Goal: Task Accomplishment & Management: Manage account settings

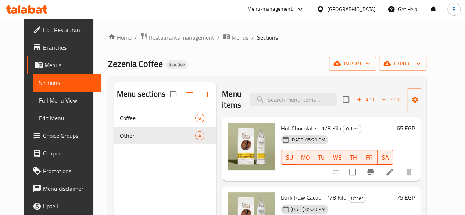
click at [152, 36] on span "Restaurants management" at bounding box center [181, 37] width 65 height 9
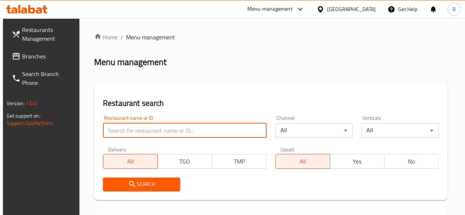
click at [157, 134] on input "search" at bounding box center [184, 130] width 163 height 15
type input "elsheikh amin"
click button "Search" at bounding box center [141, 184] width 77 height 14
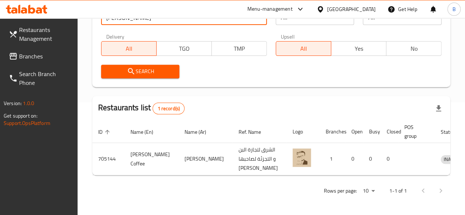
scroll to position [150, 0]
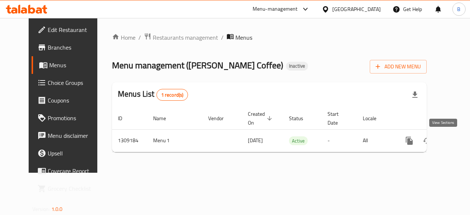
click at [454, 140] on link "enhanced table" at bounding box center [463, 141] width 18 height 18
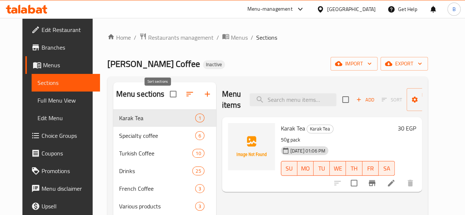
click at [185, 98] on icon "button" at bounding box center [189, 94] width 9 height 9
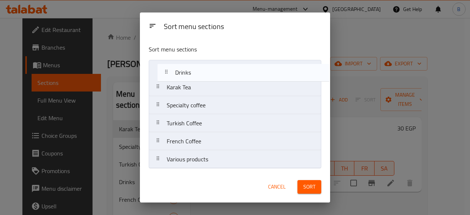
drag, startPoint x: 203, startPoint y: 125, endPoint x: 212, endPoint y: 70, distance: 55.1
click at [212, 70] on nav "Karak Tea Specialty coffee Turkish Coffee Drinks French Coffee Various products" at bounding box center [235, 114] width 173 height 109
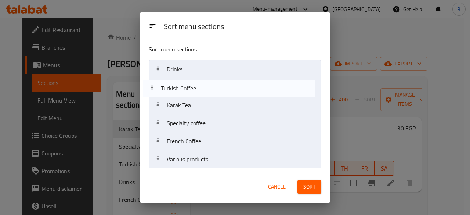
drag, startPoint x: 202, startPoint y: 125, endPoint x: 198, endPoint y: 83, distance: 42.1
click at [198, 83] on nav "Drinks Karak Tea Specialty coffee Turkish Coffee French Coffee Various products" at bounding box center [235, 114] width 173 height 109
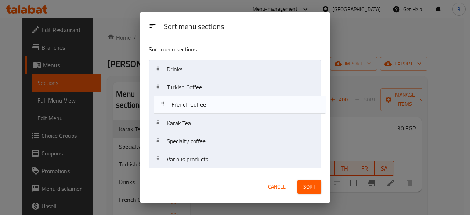
drag, startPoint x: 195, startPoint y: 142, endPoint x: 198, endPoint y: 99, distance: 43.5
click at [198, 99] on nav "Drinks Turkish Coffee Karak Tea Specialty coffee French Coffee Various products" at bounding box center [235, 114] width 173 height 109
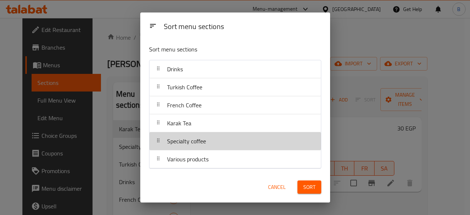
click at [194, 138] on span "Specialty coffee" at bounding box center [186, 141] width 39 height 11
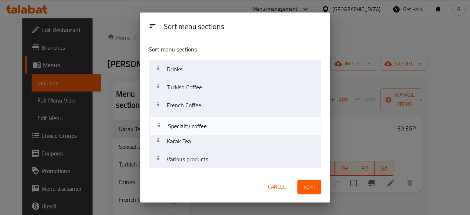
drag, startPoint x: 194, startPoint y: 138, endPoint x: 196, endPoint y: 118, distance: 20.7
click at [196, 118] on nav "Drinks Turkish Coffee French Coffee Karak Tea Specialty coffee Various products" at bounding box center [235, 114] width 173 height 109
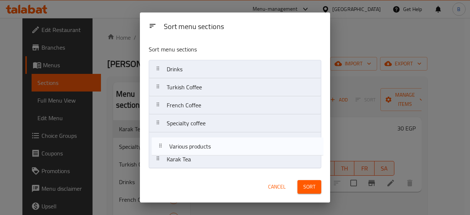
drag, startPoint x: 191, startPoint y: 158, endPoint x: 194, endPoint y: 140, distance: 17.9
click at [194, 140] on nav "Drinks Turkish Coffee French Coffee Specialty coffee Karak Tea Various products" at bounding box center [235, 114] width 173 height 109
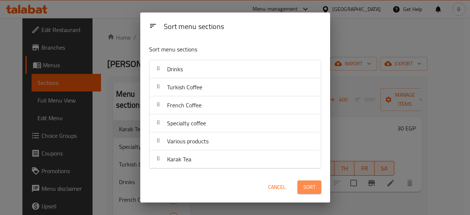
click at [303, 183] on span "Sort" at bounding box center [309, 187] width 12 height 9
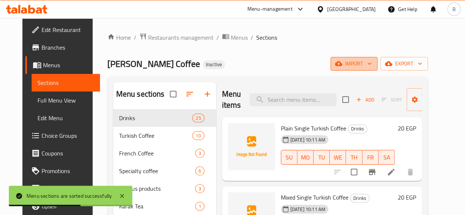
click at [370, 69] on button "import" at bounding box center [353, 64] width 47 height 14
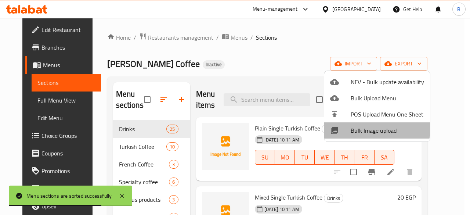
click at [367, 126] on span "Bulk Image upload" at bounding box center [387, 130] width 73 height 9
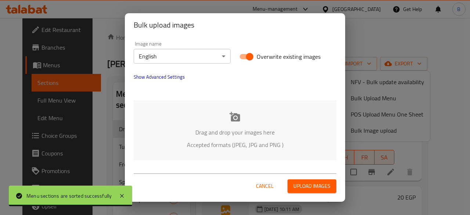
click at [309, 185] on span "Upload images" at bounding box center [312, 185] width 37 height 9
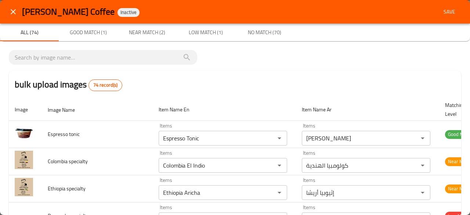
click at [338, 76] on div "bulk upload images 74 record(s)" at bounding box center [235, 85] width 453 height 28
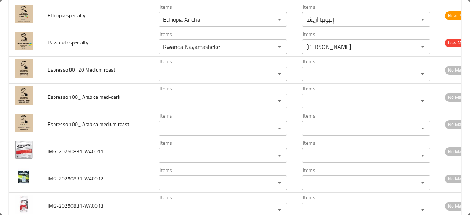
scroll to position [170, 0]
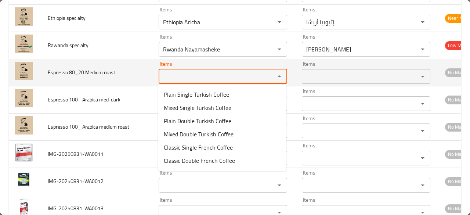
click at [213, 75] on roast "Items" at bounding box center [212, 76] width 102 height 10
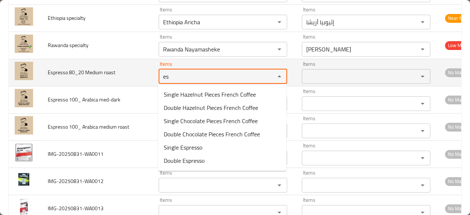
type roast "e"
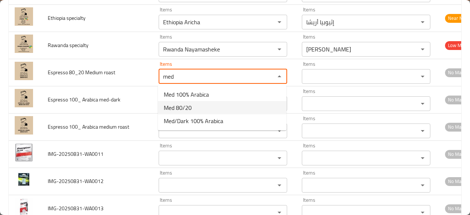
click at [190, 105] on span "Med 80/20" at bounding box center [178, 107] width 28 height 9
type roast "Med 80/20"
type roast-ar "ميد 80/20"
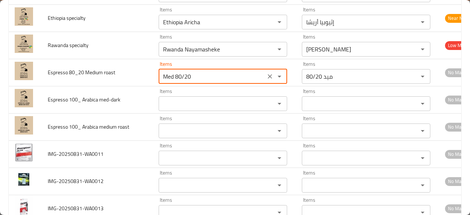
type roast "Med 80/20"
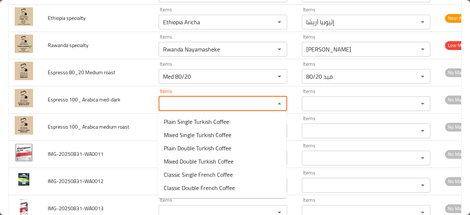
click at [190, 105] on med-dark "Items" at bounding box center [212, 103] width 102 height 10
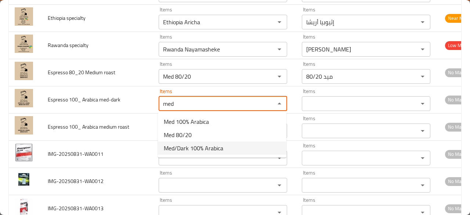
click at [192, 145] on span "Med/Dark 100% Arabica" at bounding box center [194, 148] width 60 height 9
type med-dark "Med/Dark 100% Arabica"
type med-dark-ar "ميد /دارك 100% أرابيكا"
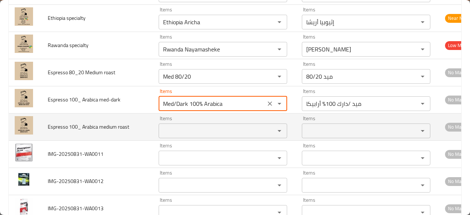
type med-dark "Med/Dark 100% Arabica"
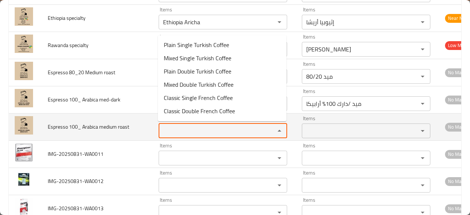
click at [197, 131] on roast "Items" at bounding box center [212, 131] width 102 height 10
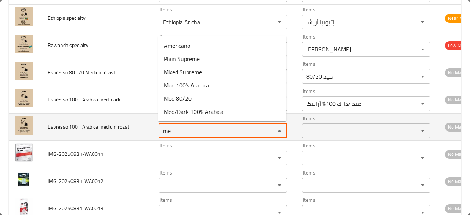
type roast "m"
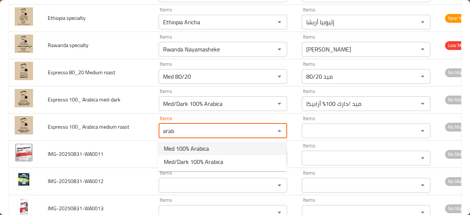
click at [195, 144] on span "Med 100% Arabica" at bounding box center [186, 148] width 45 height 9
type roast "Med 100% Arabica"
type roast-ar "ميد 100٪ أرابيكا"
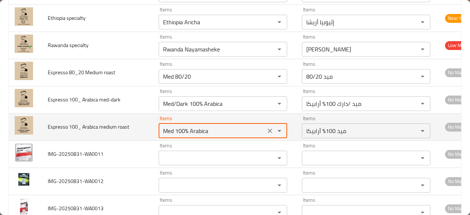
type roast "Med 100% Arabica"
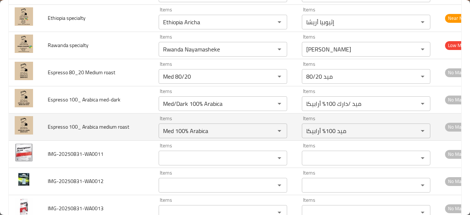
click at [139, 133] on td "Espresso 100_ Arabica medium roast" at bounding box center [97, 126] width 111 height 27
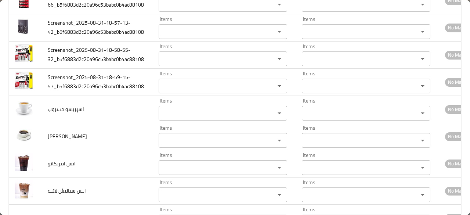
scroll to position [1743, 0]
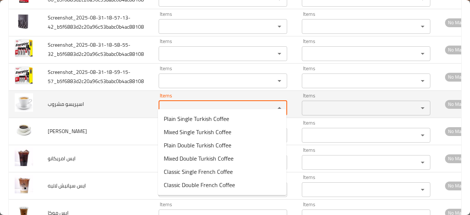
click at [205, 103] on مشروب "Items" at bounding box center [212, 108] width 102 height 10
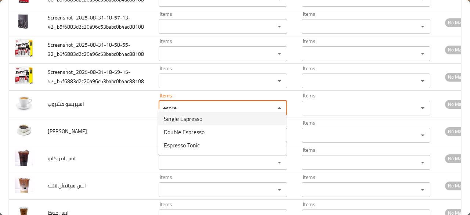
click at [194, 114] on span "Single Espresso" at bounding box center [183, 118] width 39 height 9
type مشروب "Single Espresso"
type مشروب-ar "إسبريسو سينجل"
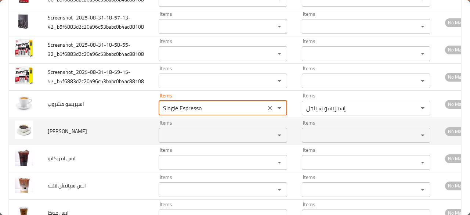
type مشروب "Single Espresso"
click at [188, 130] on مشروب "a" at bounding box center [212, 135] width 102 height 10
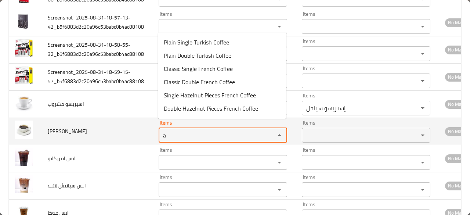
type مشروب "m"
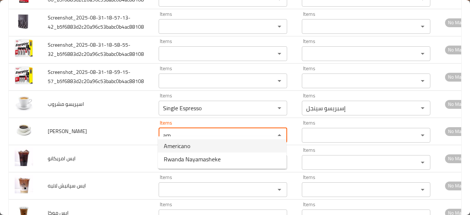
click at [177, 144] on span "Americano" at bounding box center [177, 145] width 26 height 9
type مشروب "Americano"
type مشروب-ar "أمريكانو"
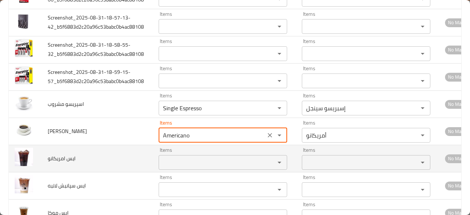
type مشروب "Americano"
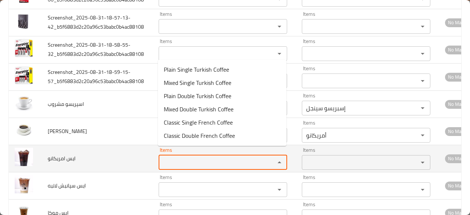
click at [183, 157] on امريكانو "Items" at bounding box center [212, 162] width 102 height 10
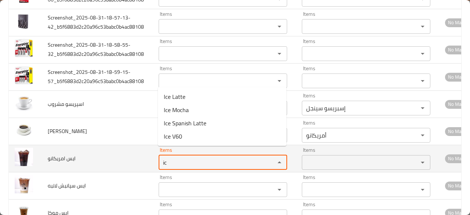
type امريكانو "i"
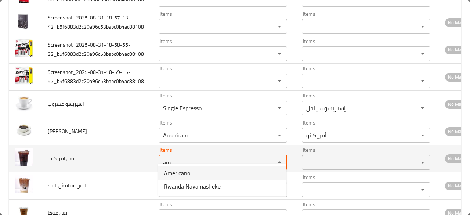
type امريكانو "a"
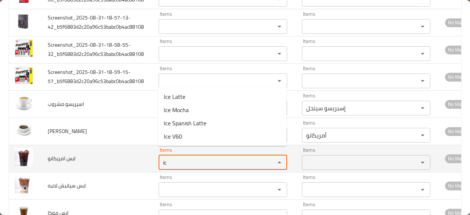
type امريكانو "i"
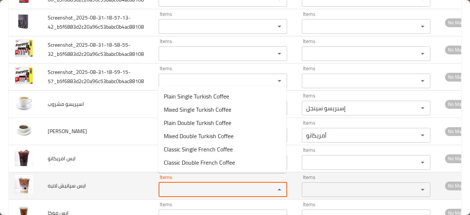
click at [202, 184] on لاتيه "Items" at bounding box center [212, 189] width 102 height 10
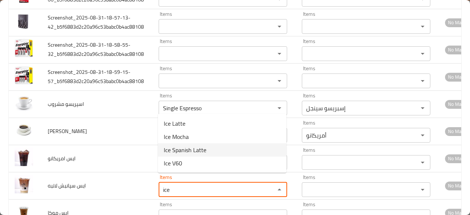
click at [192, 150] on span "Ice Spanish Latte" at bounding box center [185, 149] width 43 height 9
type لاتيه "Ice Spanish Latte"
type لاتيه-ar "سبانش لاتيه مثلج"
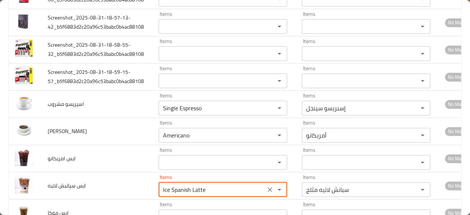
type لاتيه "Ice Spanish Latte"
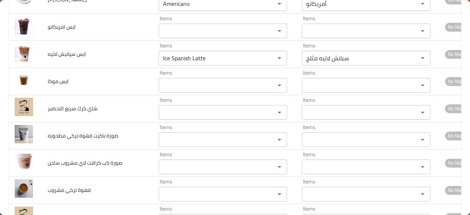
scroll to position [1879, 0]
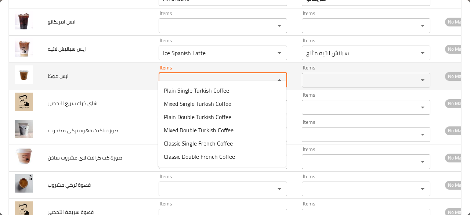
click at [242, 76] on موكا "Items" at bounding box center [212, 80] width 102 height 10
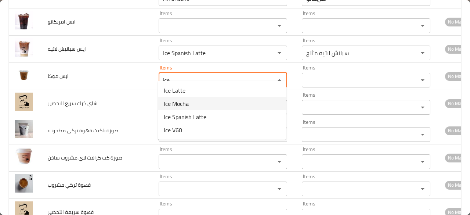
click at [197, 104] on موكا-option-1 "Ice Mocha" at bounding box center [222, 103] width 129 height 13
type موكا "Ice Mocha"
type موكا-ar "موكا مثلجة"
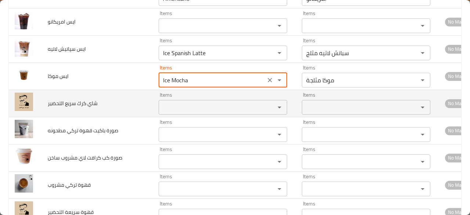
type موكا "Ice Mocha"
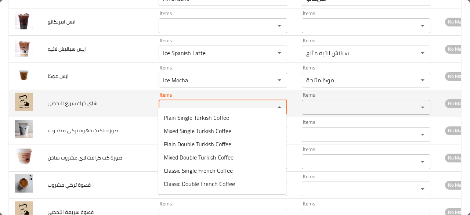
click at [181, 102] on التحضير "Items" at bounding box center [212, 107] width 102 height 10
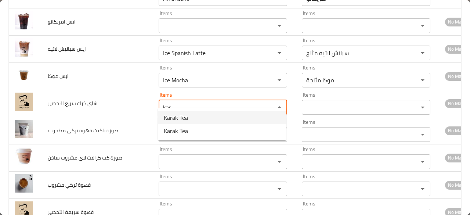
click at [182, 116] on span "Karak Tea" at bounding box center [176, 117] width 24 height 9
type التحضير "Karak Tea"
type التحضير-ar "شاي كرك"
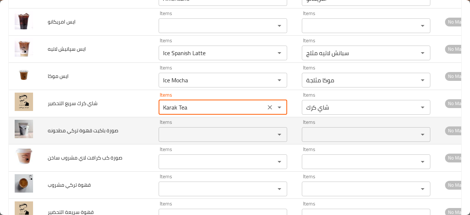
type التحضير "Karak Tea"
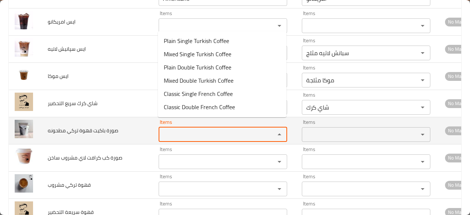
click at [192, 129] on مطحونه "Items" at bounding box center [212, 134] width 102 height 10
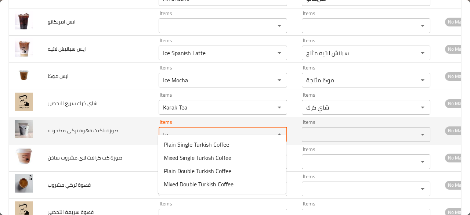
type مطحونه "t"
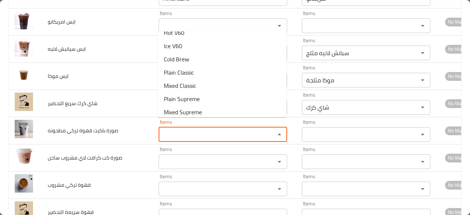
scroll to position [307, 0]
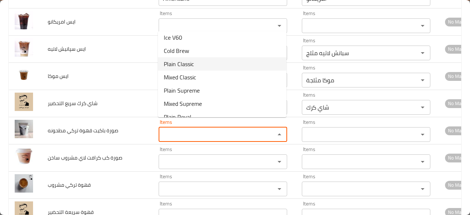
click at [234, 67] on مطحونه-option-25 "Plain Classic" at bounding box center [222, 63] width 129 height 13
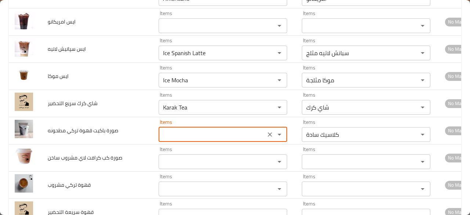
type مطحونه "Plain Classic"
type مطحونه-ar "كلاسيك سادة"
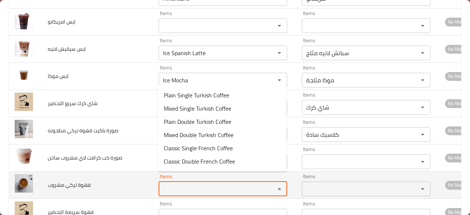
click at [187, 184] on مشروب "Items" at bounding box center [212, 189] width 102 height 10
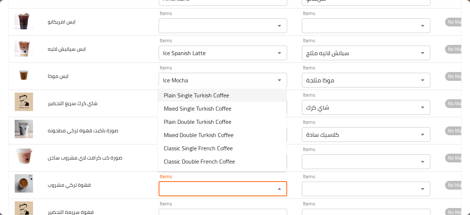
click at [221, 97] on span "Plain Single Turkish Coffee" at bounding box center [196, 95] width 65 height 9
type مشروب "Plain Single Turkish Coffee"
type مشروب-ar "قهوة تركي سينجل سادة"
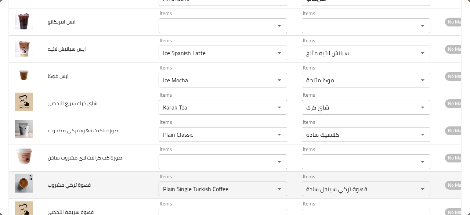
click at [134, 177] on td "قهوة تركي مشروب" at bounding box center [97, 184] width 111 height 27
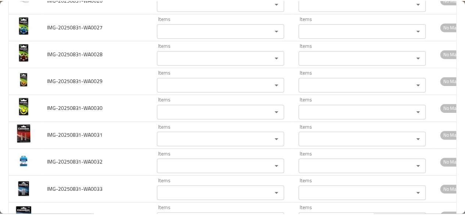
scroll to position [0, 0]
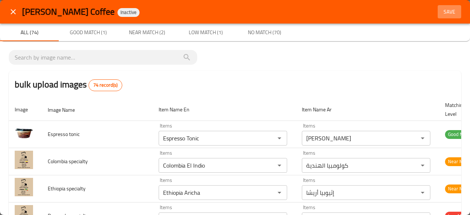
click at [444, 15] on span "Save" at bounding box center [450, 11] width 18 height 9
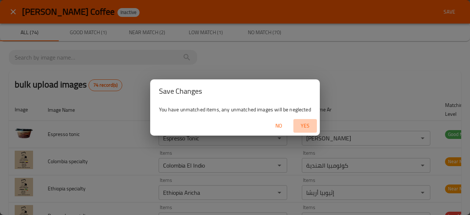
click at [305, 121] on span "Yes" at bounding box center [305, 125] width 18 height 9
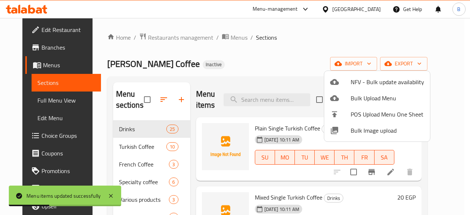
click at [303, 57] on div at bounding box center [235, 107] width 470 height 215
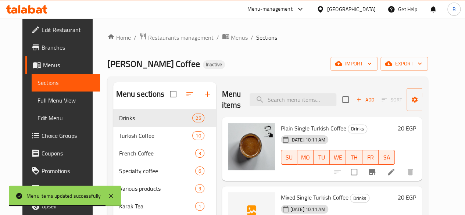
click at [307, 58] on div "[PERSON_NAME] Coffee Inactive import export" at bounding box center [267, 64] width 320 height 14
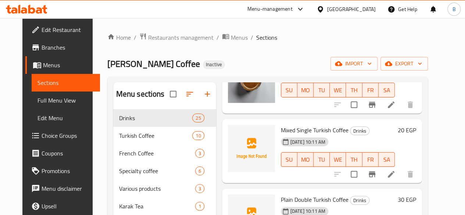
scroll to position [65, 0]
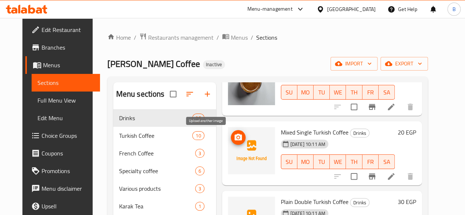
click at [234, 140] on icon "upload picture" at bounding box center [237, 137] width 7 height 7
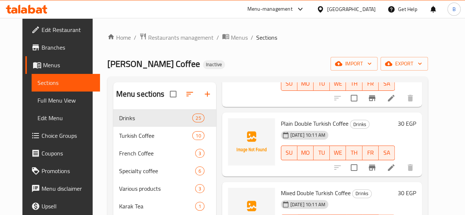
scroll to position [145, 0]
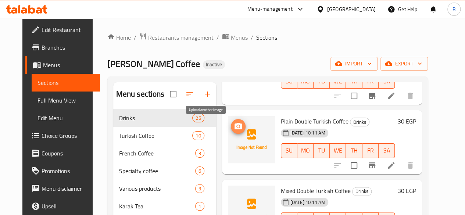
click at [234, 126] on icon "upload picture" at bounding box center [237, 126] width 7 height 7
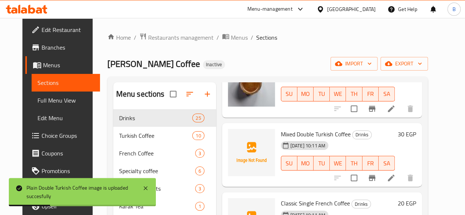
scroll to position [200, 0]
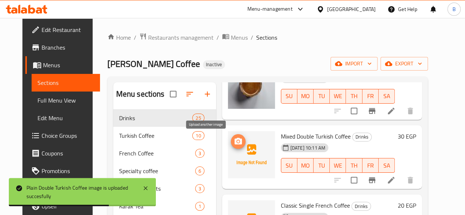
click at [234, 142] on icon "upload picture" at bounding box center [238, 141] width 9 height 9
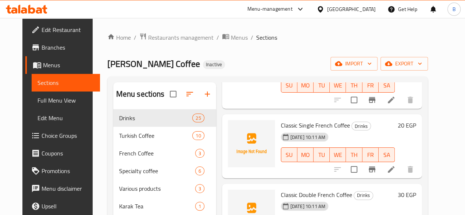
scroll to position [287, 0]
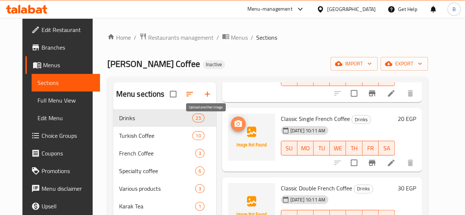
click at [231, 125] on span "upload picture" at bounding box center [238, 123] width 15 height 9
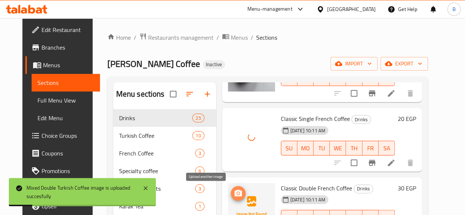
click at [234, 191] on icon "upload picture" at bounding box center [237, 193] width 7 height 7
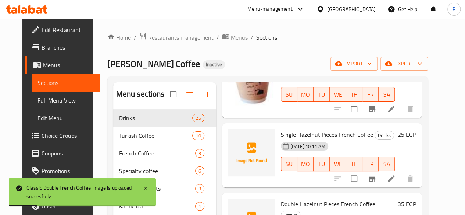
scroll to position [420, 0]
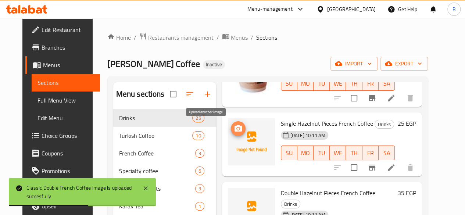
click at [231, 127] on span "upload picture" at bounding box center [238, 128] width 15 height 9
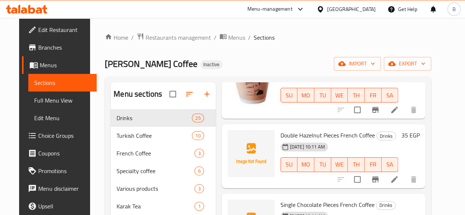
scroll to position [480, 0]
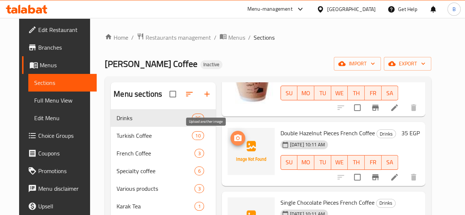
click at [233, 138] on icon "upload picture" at bounding box center [237, 138] width 9 height 9
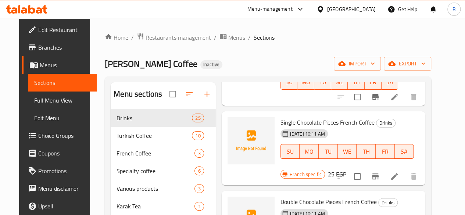
scroll to position [566, 0]
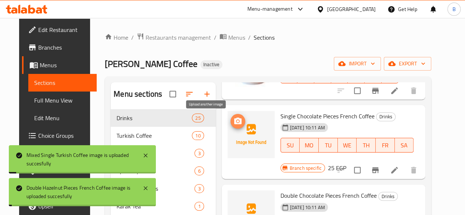
click at [234, 118] on icon "upload picture" at bounding box center [237, 121] width 7 height 7
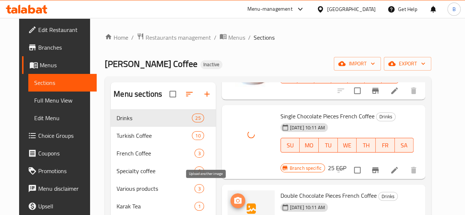
click at [230, 196] on span "upload picture" at bounding box center [237, 200] width 15 height 9
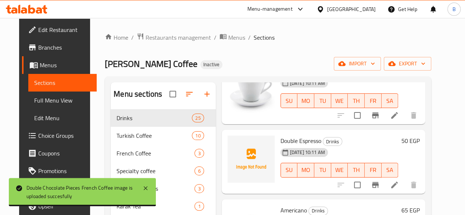
scroll to position [850, 0]
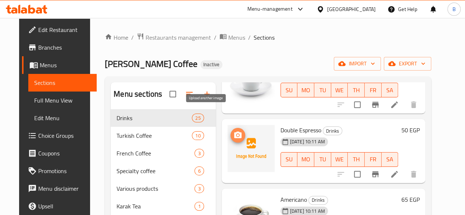
click at [233, 131] on icon "upload picture" at bounding box center [237, 135] width 9 height 9
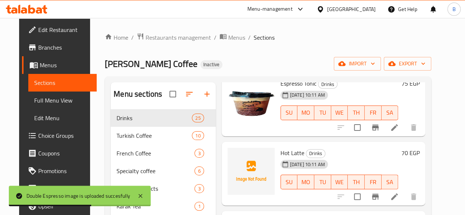
scroll to position [1045, 0]
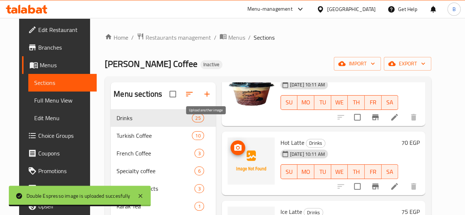
click at [236, 147] on circle "upload picture" at bounding box center [237, 148] width 2 height 2
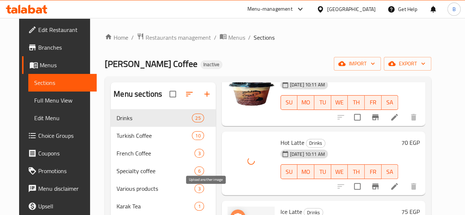
click at [233, 212] on icon "upload picture" at bounding box center [237, 216] width 9 height 9
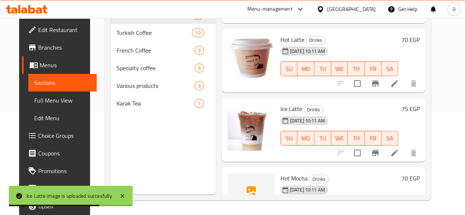
scroll to position [1102, 0]
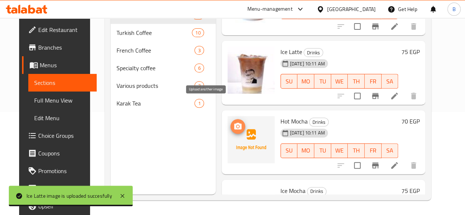
click at [233, 122] on icon "upload picture" at bounding box center [237, 126] width 9 height 9
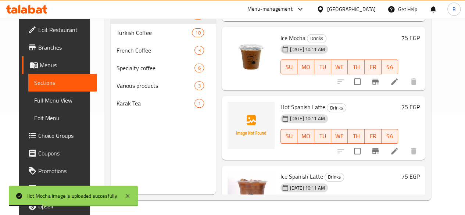
scroll to position [1268, 0]
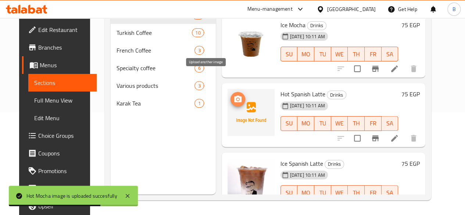
click at [233, 95] on icon "upload picture" at bounding box center [237, 99] width 9 height 9
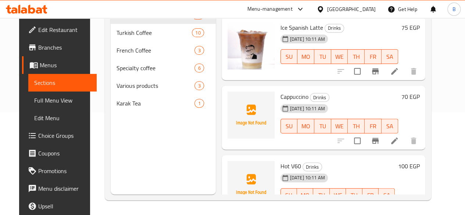
scroll to position [1410, 0]
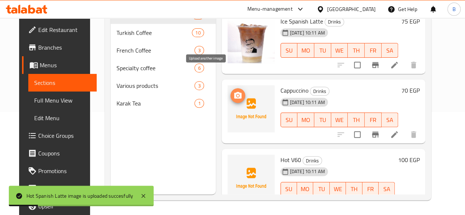
click at [233, 91] on icon "upload picture" at bounding box center [237, 95] width 9 height 9
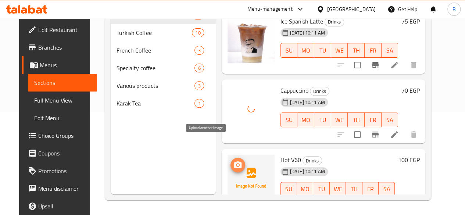
click at [234, 161] on icon "upload picture" at bounding box center [237, 164] width 7 height 7
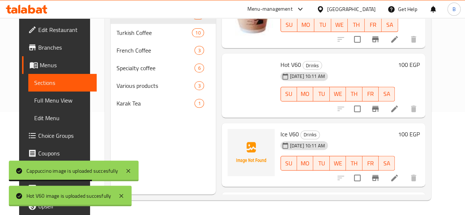
scroll to position [1546, 0]
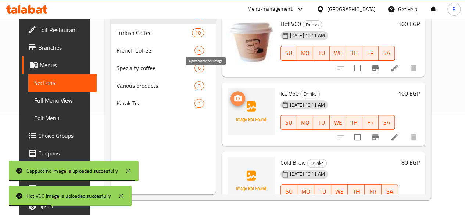
click at [233, 94] on icon "upload picture" at bounding box center [237, 98] width 9 height 9
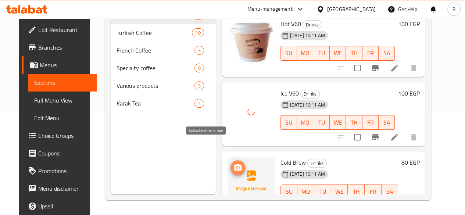
click at [233, 163] on icon "upload picture" at bounding box center [237, 167] width 9 height 9
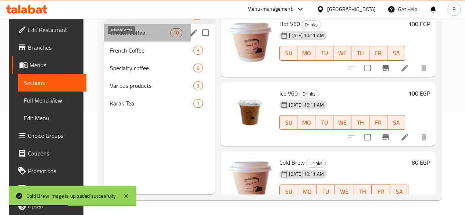
click at [116, 37] on span "Turkish Coffee" at bounding box center [140, 32] width 61 height 9
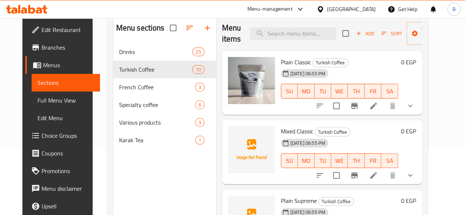
scroll to position [64, 0]
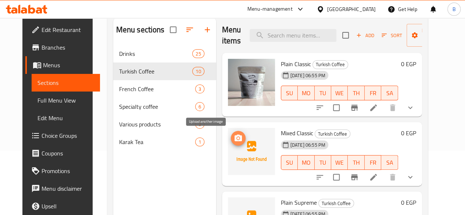
click at [234, 137] on icon "upload picture" at bounding box center [238, 138] width 9 height 9
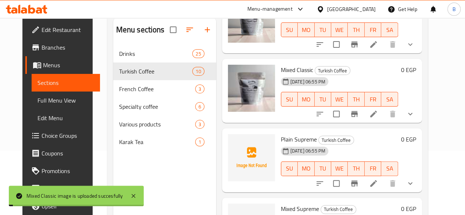
scroll to position [71, 0]
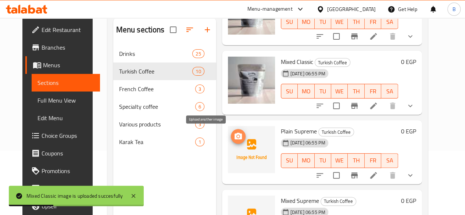
click at [234, 135] on icon "upload picture" at bounding box center [238, 136] width 9 height 9
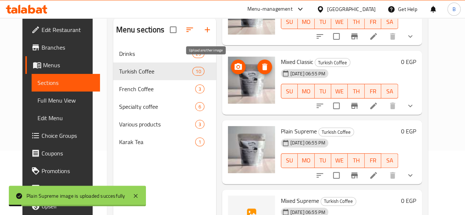
click at [234, 65] on icon "upload picture" at bounding box center [238, 66] width 9 height 9
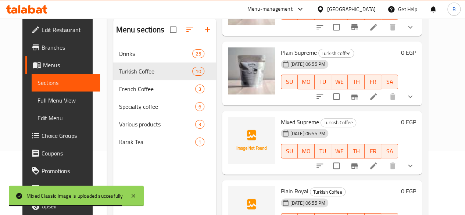
scroll to position [169, 0]
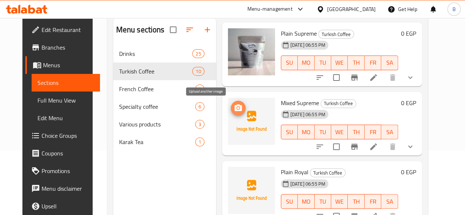
click at [234, 107] on icon "upload picture" at bounding box center [237, 107] width 7 height 7
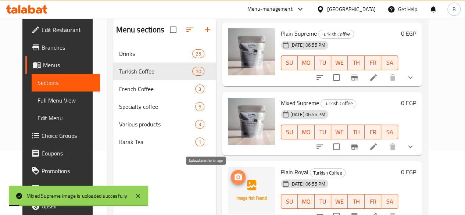
click at [234, 178] on icon "upload picture" at bounding box center [238, 177] width 9 height 9
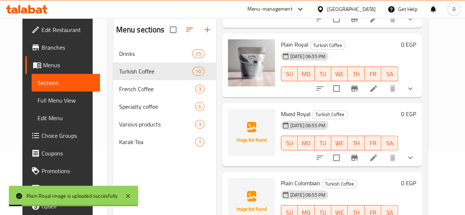
scroll to position [324, 0]
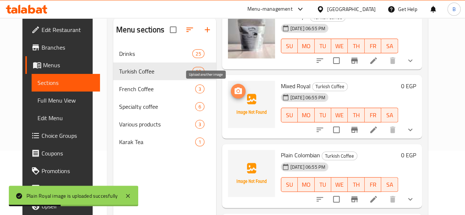
click at [234, 91] on icon "upload picture" at bounding box center [238, 91] width 9 height 9
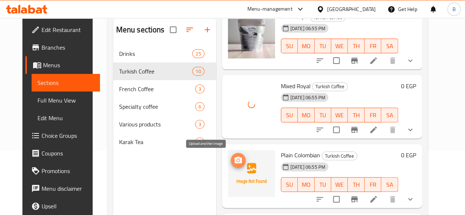
click at [231, 166] on button "upload picture" at bounding box center [238, 160] width 15 height 15
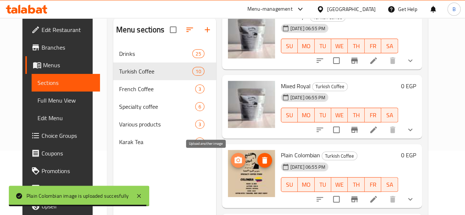
click at [234, 162] on icon "upload picture" at bounding box center [237, 159] width 7 height 7
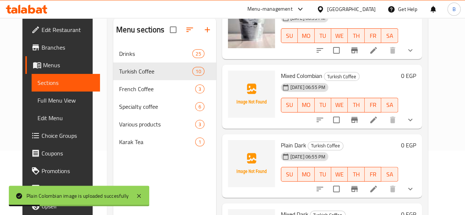
scroll to position [475, 0]
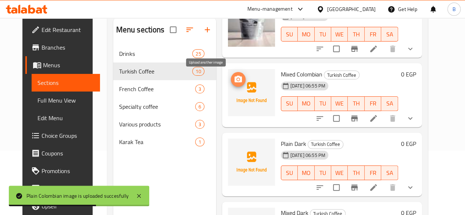
click at [234, 79] on icon "upload picture" at bounding box center [237, 79] width 7 height 7
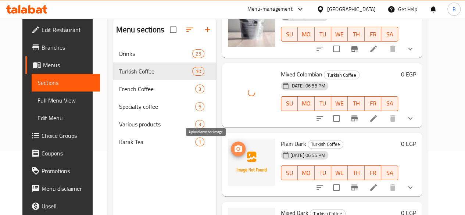
click at [234, 148] on icon "upload picture" at bounding box center [237, 148] width 7 height 7
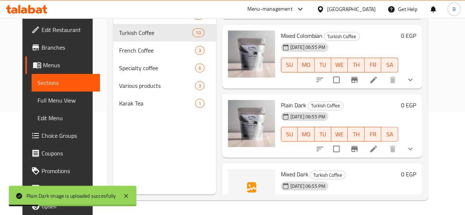
scroll to position [507, 0]
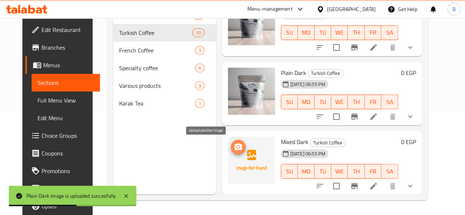
click at [231, 140] on button "upload picture" at bounding box center [238, 147] width 15 height 15
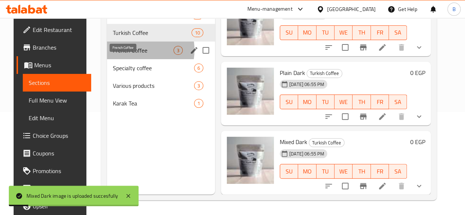
click at [123, 55] on span "French Coffee" at bounding box center [143, 50] width 61 height 9
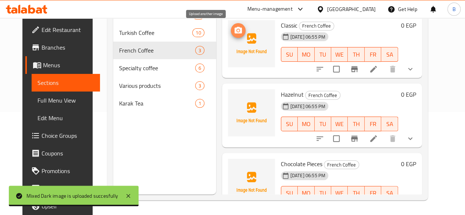
click at [234, 31] on icon "upload picture" at bounding box center [238, 30] width 9 height 9
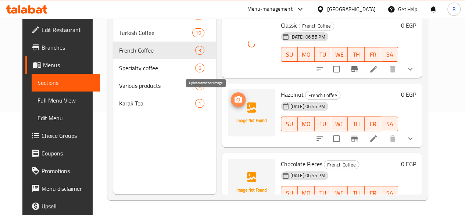
click at [231, 105] on button "upload picture" at bounding box center [238, 99] width 15 height 15
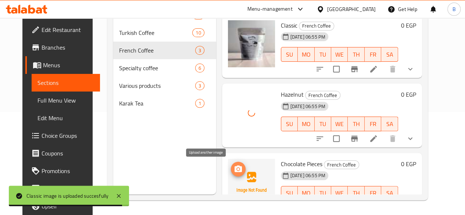
click at [234, 167] on icon "upload picture" at bounding box center [237, 168] width 7 height 7
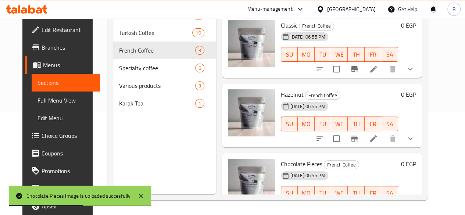
scroll to position [22, 0]
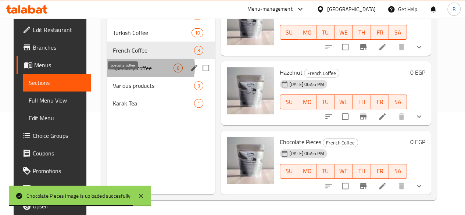
click at [123, 72] on span "Specialty coffee" at bounding box center [143, 68] width 61 height 9
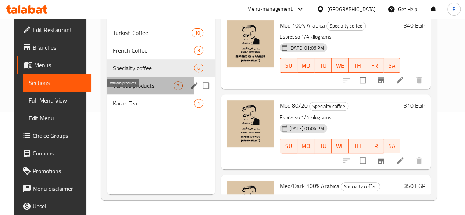
click at [120, 90] on span "Various products" at bounding box center [143, 85] width 61 height 9
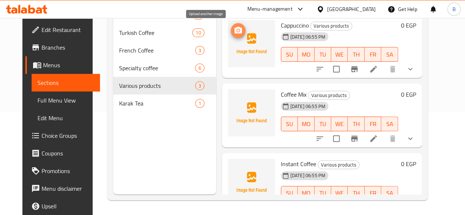
click at [234, 28] on icon "upload picture" at bounding box center [237, 30] width 7 height 7
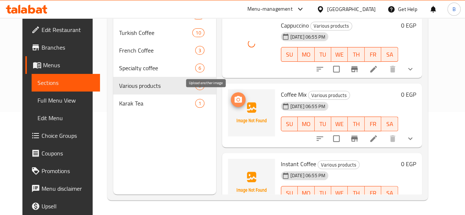
click at [237, 100] on circle "upload picture" at bounding box center [238, 99] width 2 height 2
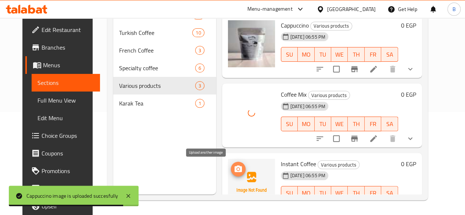
click at [234, 166] on icon "upload picture" at bounding box center [237, 168] width 7 height 7
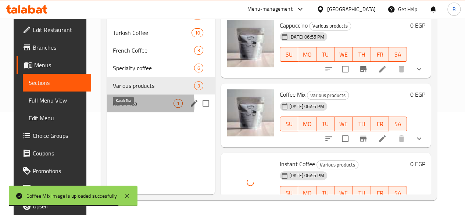
click at [120, 108] on span "Karak Tea" at bounding box center [143, 103] width 61 height 9
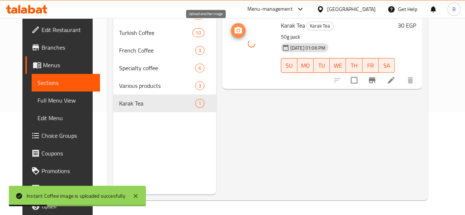
click at [231, 29] on span "upload picture" at bounding box center [238, 30] width 15 height 9
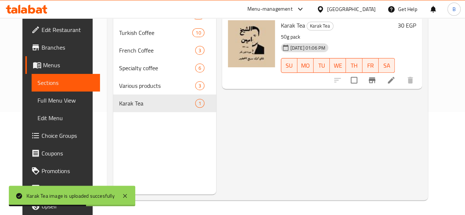
click at [279, 131] on div "Menu items Add Sort Manage items Karak Tea Karak Tea 50g pack [DATE] 01:06 PM S…" at bounding box center [319, 86] width 206 height 215
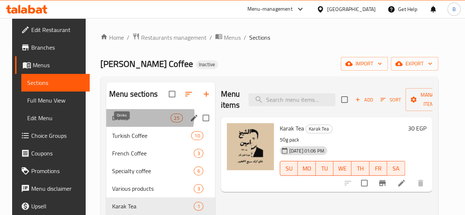
click at [127, 122] on span "Drinks" at bounding box center [141, 118] width 58 height 9
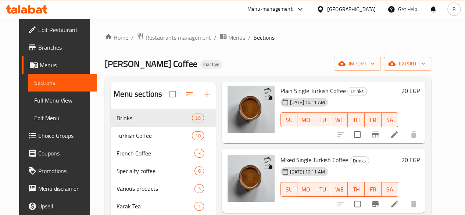
scroll to position [29, 0]
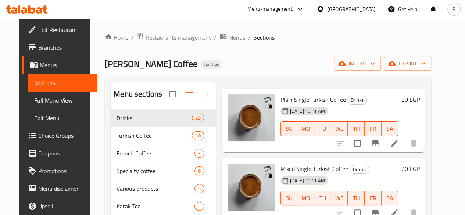
click at [312, 63] on div "[PERSON_NAME] Coffee Inactive import export" at bounding box center [268, 64] width 326 height 14
click at [280, 30] on div "Home / Restaurants management / Menus / Sections [PERSON_NAME] Coffee Inactive …" at bounding box center [268, 168] width 356 height 300
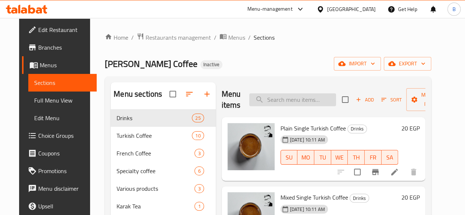
click at [293, 98] on input "search" at bounding box center [292, 99] width 87 height 13
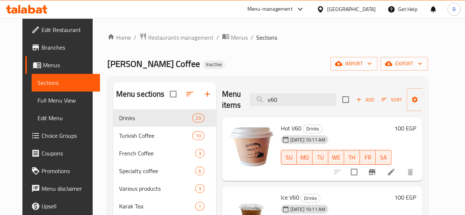
type input "v60"
click at [401, 167] on li at bounding box center [391, 171] width 21 height 13
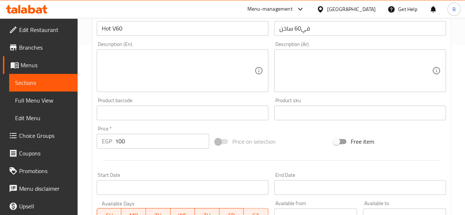
scroll to position [179, 0]
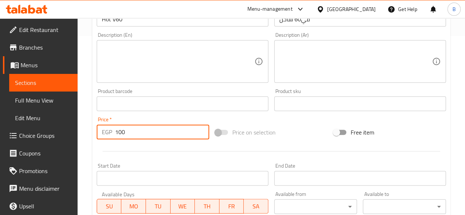
click at [180, 129] on input "100" at bounding box center [162, 132] width 94 height 15
type input "110"
click at [384, 118] on div "Change Image Size: 1200 x 800 px / Image formats: jpg, png / 5MB Max. Item name…" at bounding box center [271, 80] width 355 height 327
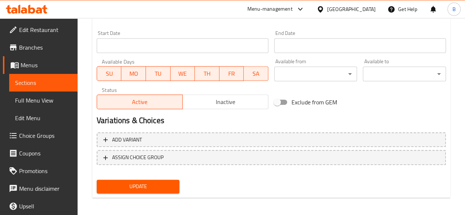
scroll to position [315, 0]
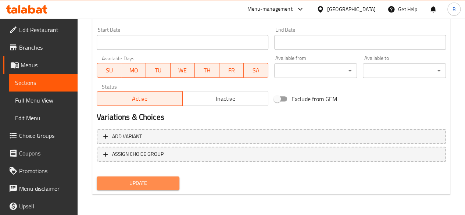
click at [166, 186] on span "Update" at bounding box center [137, 183] width 71 height 9
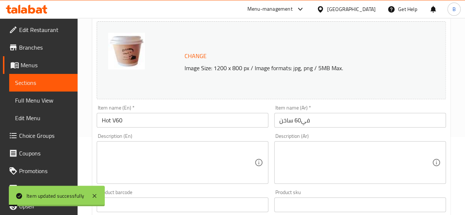
scroll to position [0, 0]
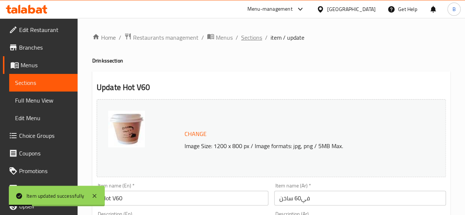
click at [256, 34] on span "Sections" at bounding box center [251, 37] width 21 height 9
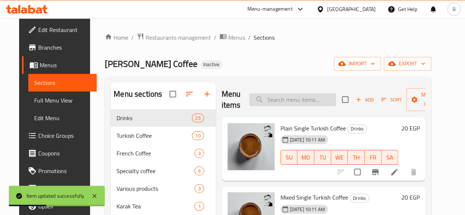
click at [283, 100] on input "search" at bounding box center [292, 99] width 87 height 13
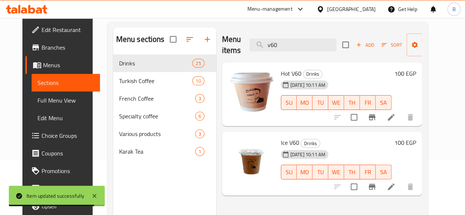
scroll to position [55, 0]
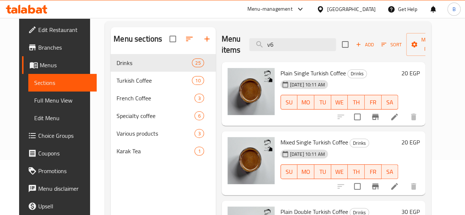
type input "v"
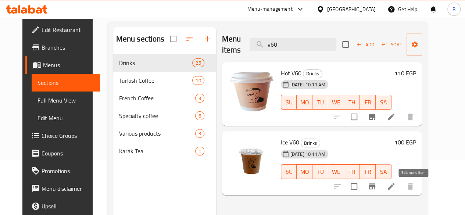
type input "v60"
click at [395, 186] on icon at bounding box center [390, 186] width 9 height 9
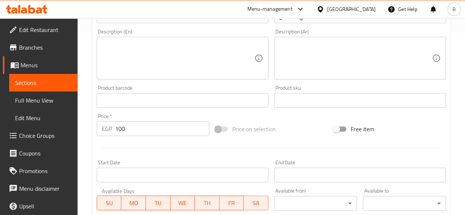
scroll to position [184, 0]
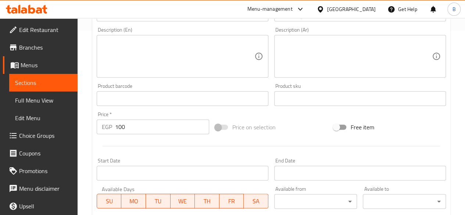
click at [174, 132] on input "100" at bounding box center [162, 126] width 94 height 15
type input "110"
click at [460, 119] on div "Home / Restaurants management / Menus / Sections / item / update Drinks section…" at bounding box center [271, 90] width 387 height 512
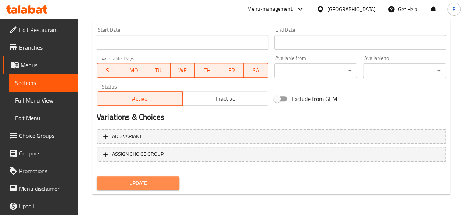
click at [168, 182] on span "Update" at bounding box center [137, 183] width 71 height 9
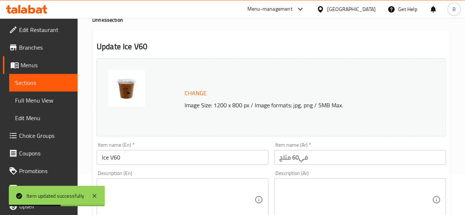
scroll to position [24, 0]
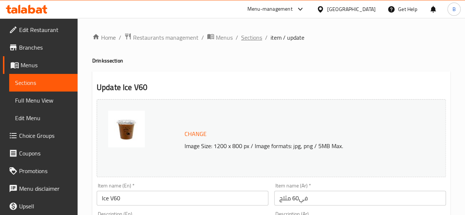
click at [252, 37] on span "Sections" at bounding box center [251, 37] width 21 height 9
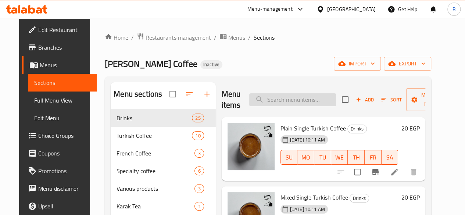
click at [264, 98] on input "search" at bounding box center [292, 99] width 87 height 13
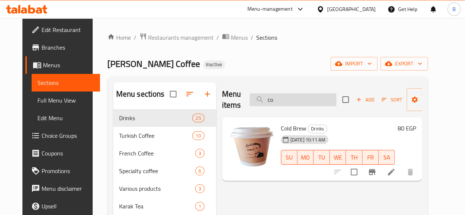
type input "c"
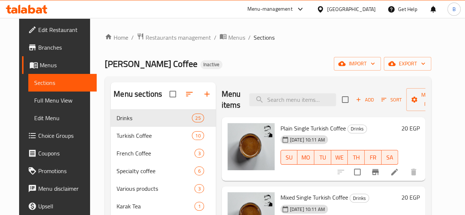
click at [277, 61] on div "[PERSON_NAME] Coffee Inactive import export" at bounding box center [268, 64] width 326 height 14
click at [38, 134] on span "Choice Groups" at bounding box center [64, 135] width 53 height 9
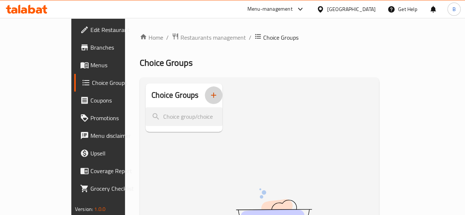
click at [209, 98] on icon "button" at bounding box center [213, 95] width 9 height 9
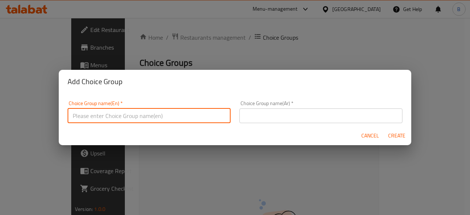
click at [190, 112] on input "text" at bounding box center [149, 115] width 163 height 15
type input "a"
type input "Add Flavor:"
click at [259, 114] on input "text" at bounding box center [321, 115] width 163 height 15
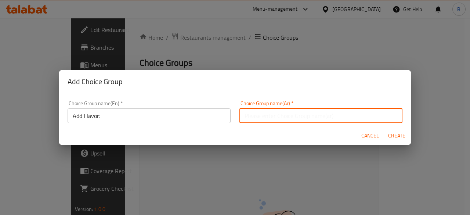
type input "h"
type input "اضف نكهتك الخاصة:"
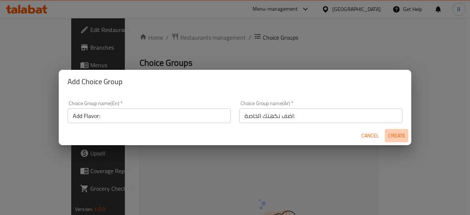
click at [395, 131] on span "Create" at bounding box center [397, 135] width 18 height 9
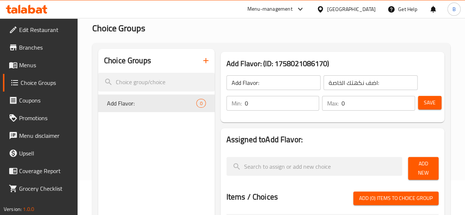
scroll to position [36, 0]
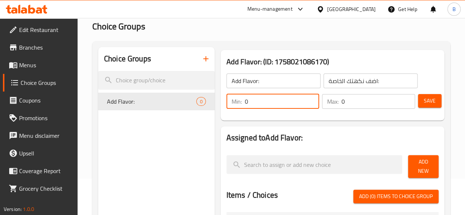
click at [281, 104] on input "0" at bounding box center [282, 101] width 75 height 15
type input "1"
type input "0"
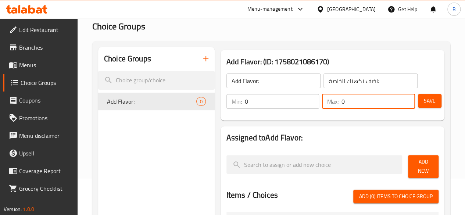
click at [341, 103] on input "0" at bounding box center [377, 101] width 73 height 15
type input "1"
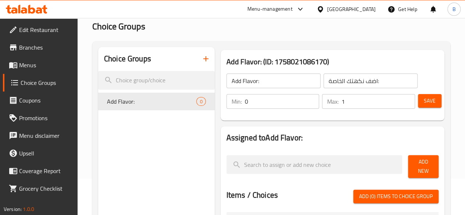
click at [319, 136] on h2 "Assigned to Add Flavor:" at bounding box center [332, 137] width 212 height 11
click at [408, 162] on button "Add New" at bounding box center [423, 166] width 30 height 23
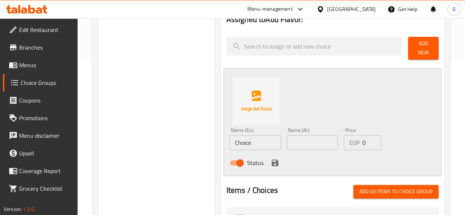
scroll to position [156, 0]
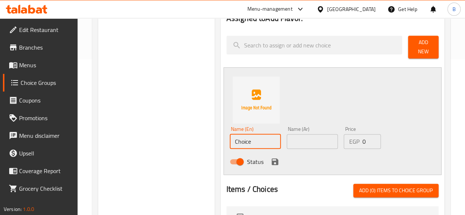
click at [234, 136] on input "Choice" at bounding box center [255, 141] width 51 height 15
type input "Caramel"
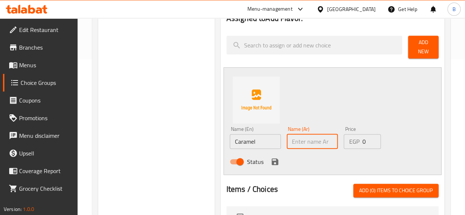
click at [287, 139] on input "text" at bounding box center [312, 141] width 51 height 15
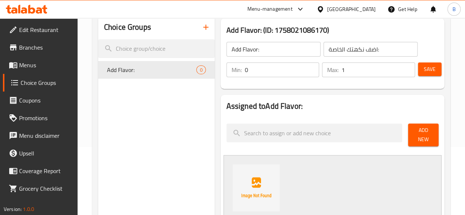
scroll to position [60, 0]
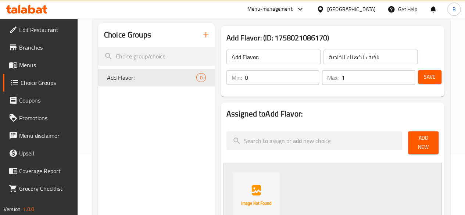
type input "كراميل"
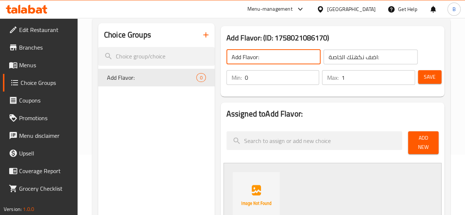
click at [226, 57] on input "Add Flavor:" at bounding box center [273, 57] width 94 height 15
type input "Add Speical Sauce:"
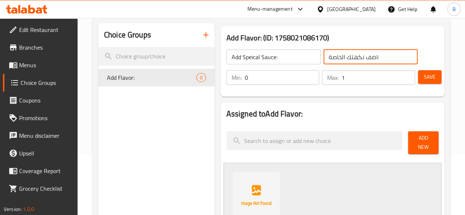
click at [334, 57] on input "اضف نكهتك الخاصة:" at bounding box center [370, 57] width 94 height 15
click at [325, 57] on input "اضف الصوص الخاصة:" at bounding box center [370, 57] width 94 height 15
type input "اضف الصوص :"
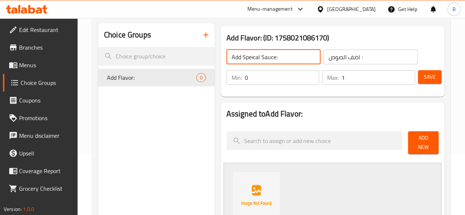
click at [226, 57] on input "Add Speical Sauce:" at bounding box center [273, 57] width 94 height 15
type input "Add Sauce:"
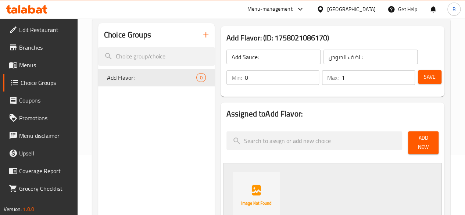
click at [417, 29] on div "Add Flavor: (ID: 1758021086170) Add Sauce: ​ اضف الصوص : ​ Min: 0 ​ Max: 1 ​ Sa…" at bounding box center [332, 61] width 224 height 71
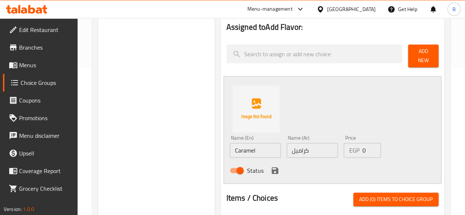
scroll to position [156, 0]
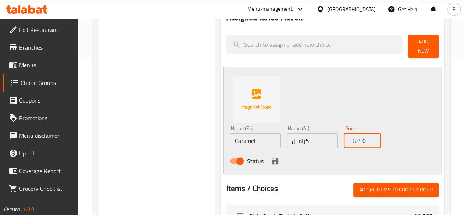
click at [362, 137] on input "0" at bounding box center [371, 140] width 19 height 15
type input "15"
click at [271, 158] on icon "save" at bounding box center [274, 161] width 7 height 7
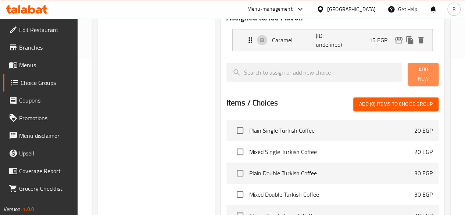
click at [417, 70] on span "Add New" at bounding box center [423, 74] width 19 height 18
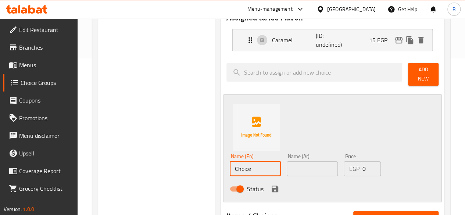
click at [234, 162] on input "Choice" at bounding box center [255, 168] width 51 height 15
type input "chocolate"
type input "a"
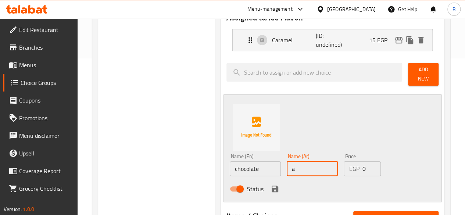
click at [290, 164] on input "a" at bounding box center [312, 168] width 51 height 15
type input "شيكولاتة"
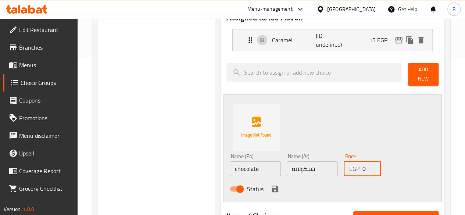
click at [362, 163] on input "0" at bounding box center [371, 168] width 19 height 15
type input "15"
click at [414, 147] on div "Name (En) chocolate Name (En) Name (Ar) شيكولاتة Name (Ar) Price EGP 15 Price S…" at bounding box center [332, 148] width 218 height 108
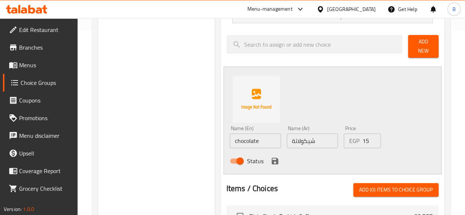
scroll to position [191, 0]
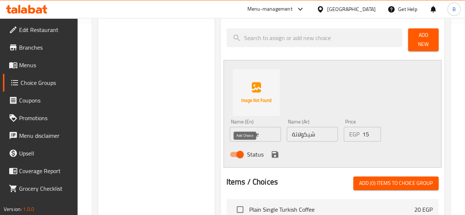
click at [270, 151] on icon "save" at bounding box center [274, 154] width 9 height 9
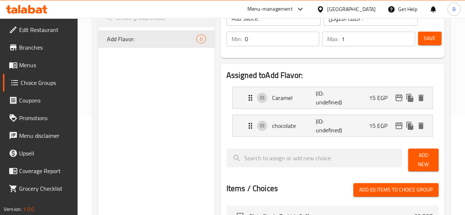
scroll to position [96, 0]
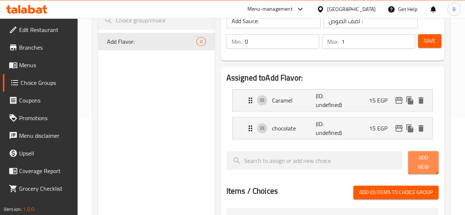
click at [418, 155] on span "Add New" at bounding box center [423, 162] width 19 height 18
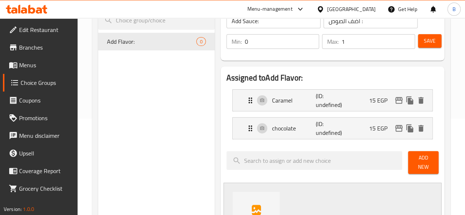
scroll to position [200, 0]
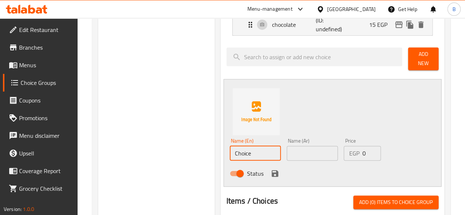
click at [234, 150] on input "Choice" at bounding box center [255, 153] width 51 height 15
type input "Cinnamon caramel"
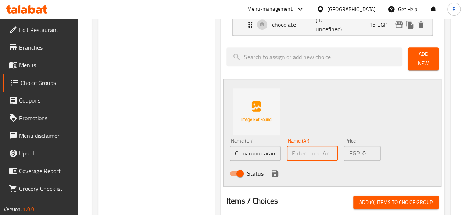
click at [296, 152] on input "text" at bounding box center [312, 153] width 51 height 15
type input "ك"
type input "قرفة كراميل"
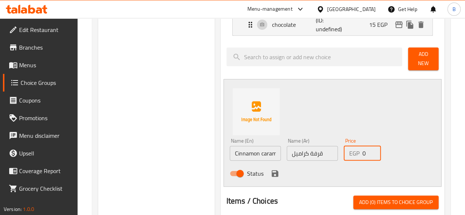
click at [362, 147] on input "0" at bounding box center [371, 153] width 19 height 15
type input "15"
click at [271, 170] on icon "save" at bounding box center [274, 173] width 7 height 7
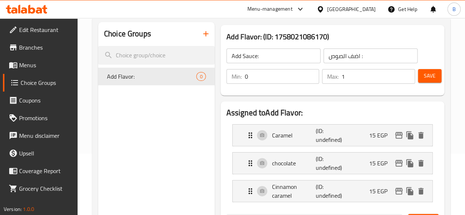
scroll to position [62, 0]
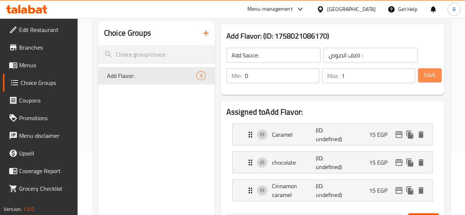
click at [426, 77] on span "Save" at bounding box center [430, 75] width 12 height 9
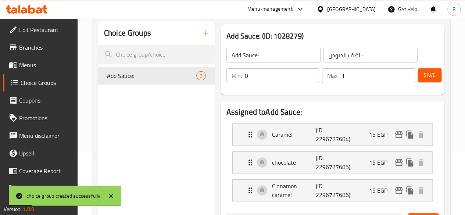
scroll to position [0, 0]
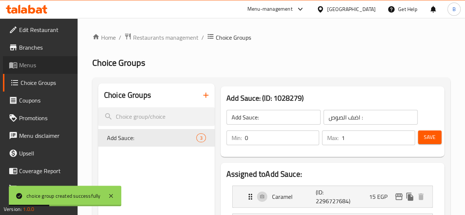
click at [50, 66] on span "Menus" at bounding box center [45, 65] width 53 height 9
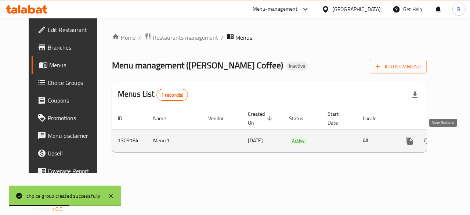
click at [458, 140] on icon "enhanced table" at bounding box center [462, 140] width 9 height 9
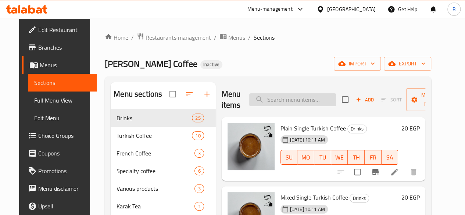
click at [295, 101] on input "search" at bounding box center [292, 99] width 87 height 13
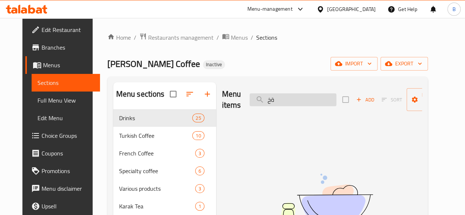
type input "ة"
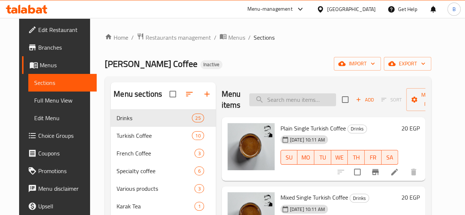
type input "m"
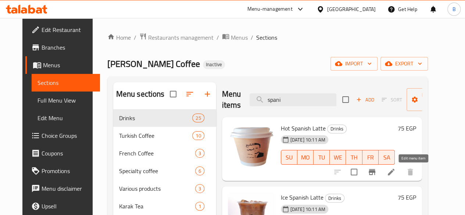
type input "spani"
click at [395, 168] on icon at bounding box center [390, 172] width 9 height 9
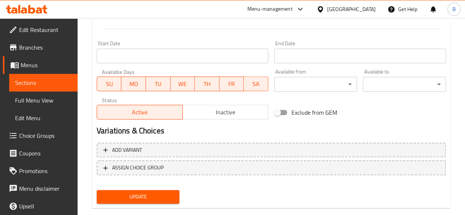
scroll to position [308, 0]
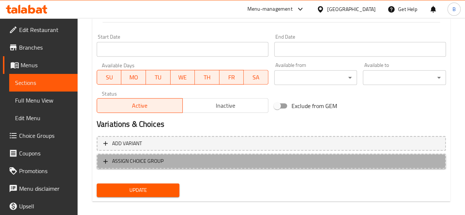
click at [109, 158] on span "ASSIGN CHOICE GROUP" at bounding box center [271, 160] width 336 height 9
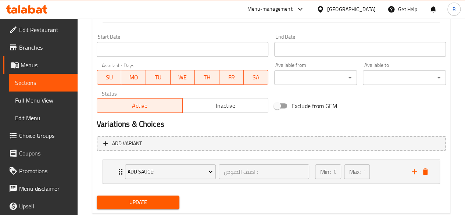
click at [167, 192] on div "Add variant Add Sauce: اضف الصوص : ​ Min: 0 ​ Max: 1 ​ Caramel (ID: 2296727684)…" at bounding box center [271, 163] width 355 height 60
click at [158, 198] on span "Update" at bounding box center [137, 202] width 71 height 9
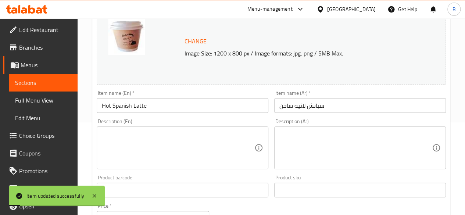
scroll to position [0, 0]
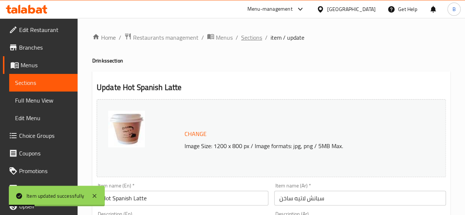
click at [257, 41] on span "Sections" at bounding box center [251, 37] width 21 height 9
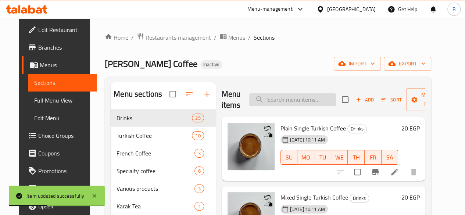
click at [270, 100] on input "search" at bounding box center [292, 99] width 87 height 13
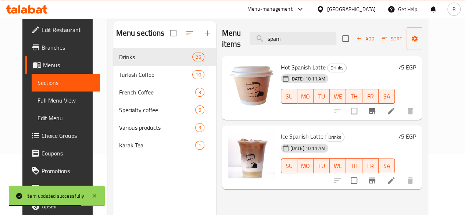
scroll to position [64, 0]
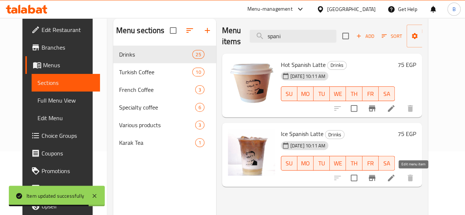
type input "spani"
click at [395, 175] on icon at bounding box center [390, 177] width 9 height 9
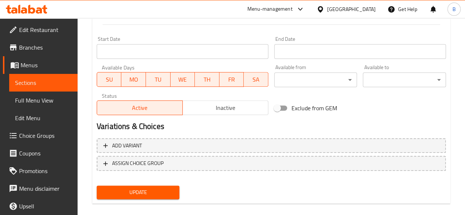
scroll to position [312, 0]
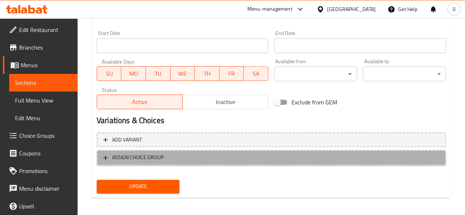
click at [184, 155] on span "ASSIGN CHOICE GROUP" at bounding box center [271, 157] width 336 height 9
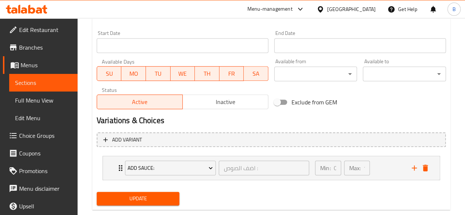
click at [156, 199] on span "Update" at bounding box center [137, 198] width 71 height 9
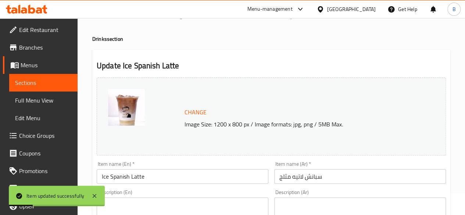
scroll to position [0, 0]
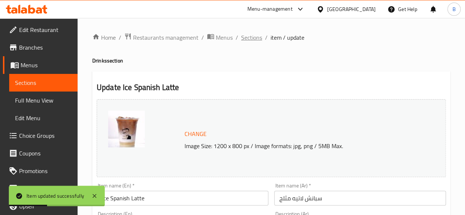
click at [246, 35] on span "Sections" at bounding box center [251, 37] width 21 height 9
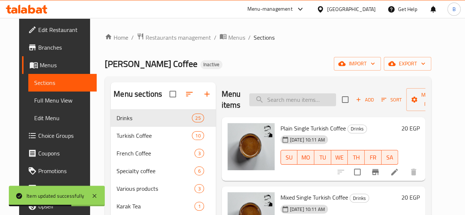
click at [288, 102] on input "search" at bounding box center [292, 99] width 87 height 13
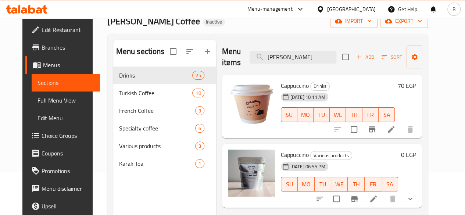
scroll to position [51, 0]
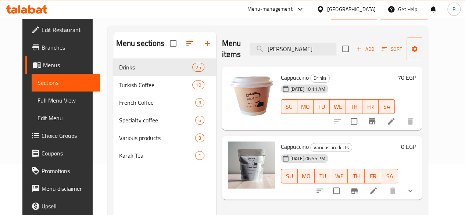
type input "[PERSON_NAME]"
click at [395, 119] on icon at bounding box center [390, 121] width 9 height 9
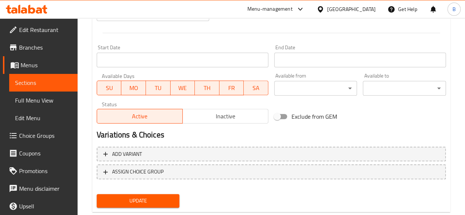
scroll to position [296, 0]
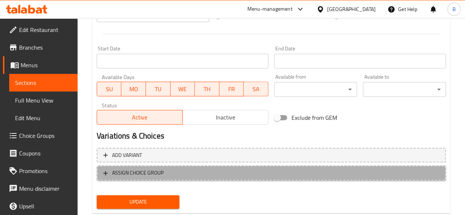
click at [166, 169] on span "ASSIGN CHOICE GROUP" at bounding box center [271, 172] width 336 height 9
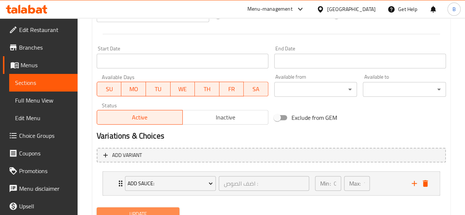
click at [158, 213] on span "Update" at bounding box center [137, 213] width 71 height 9
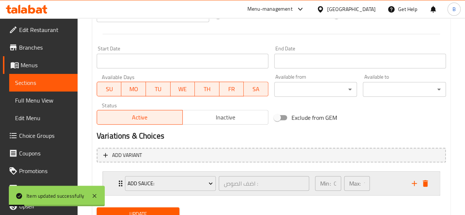
click at [360, 184] on p "Max:" at bounding box center [354, 183] width 11 height 9
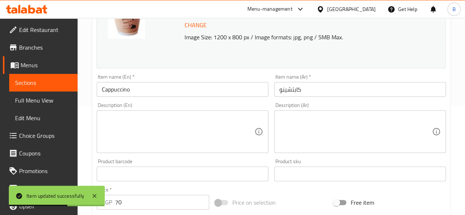
scroll to position [0, 0]
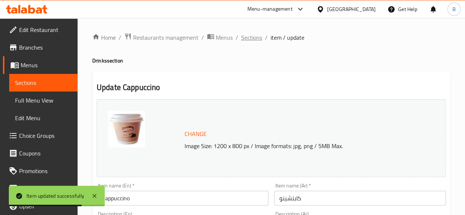
click at [251, 35] on span "Sections" at bounding box center [251, 37] width 21 height 9
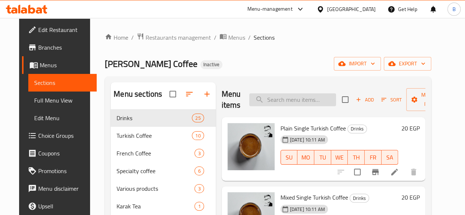
click at [271, 98] on input "search" at bounding box center [292, 99] width 87 height 13
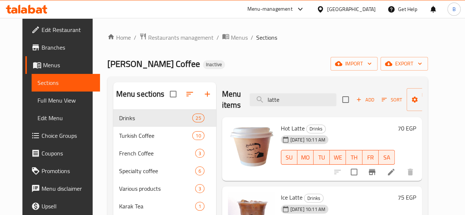
type input "latte"
click at [401, 166] on li at bounding box center [391, 171] width 21 height 13
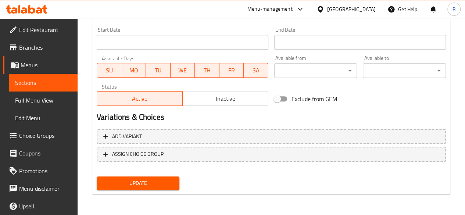
scroll to position [313, 0]
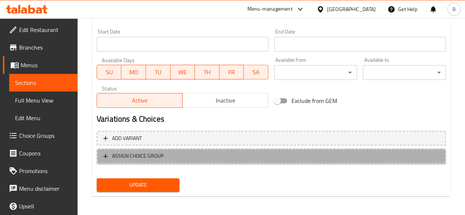
click at [232, 163] on button "ASSIGN CHOICE GROUP" at bounding box center [271, 155] width 349 height 15
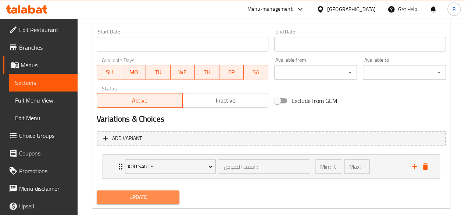
click at [154, 194] on span "Update" at bounding box center [137, 196] width 71 height 9
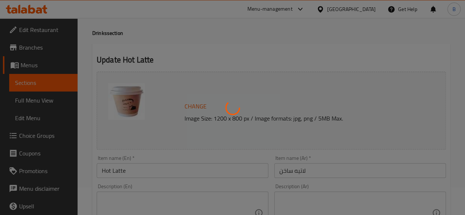
scroll to position [0, 0]
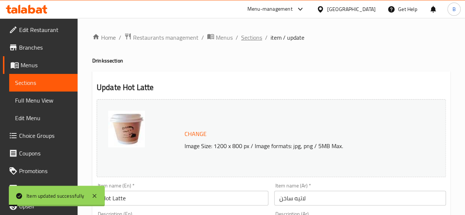
click at [250, 40] on span "Sections" at bounding box center [251, 37] width 21 height 9
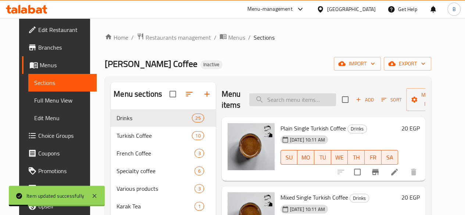
click at [273, 99] on input "search" at bounding box center [292, 99] width 87 height 13
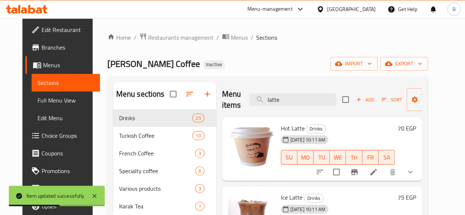
scroll to position [66, 0]
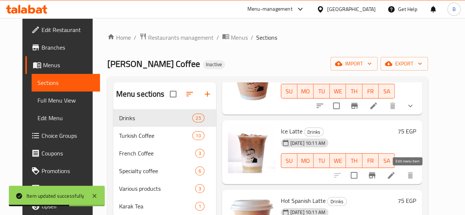
type input "latte"
click at [395, 177] on icon at bounding box center [390, 175] width 9 height 9
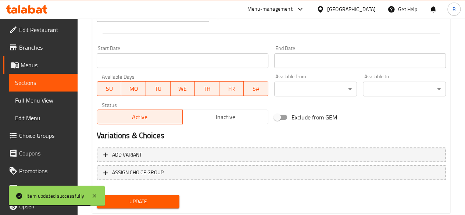
scroll to position [303, 0]
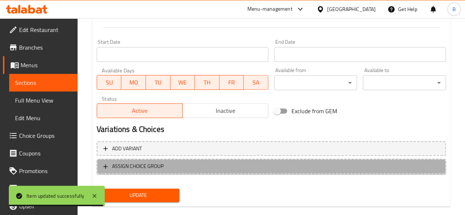
click at [305, 162] on span "ASSIGN CHOICE GROUP" at bounding box center [271, 166] width 336 height 9
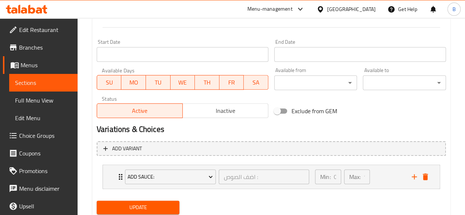
click at [151, 199] on div "Update" at bounding box center [138, 207] width 89 height 19
click at [150, 201] on button "Update" at bounding box center [138, 208] width 83 height 14
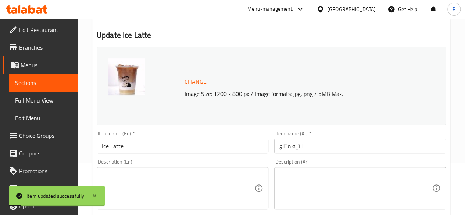
scroll to position [0, 0]
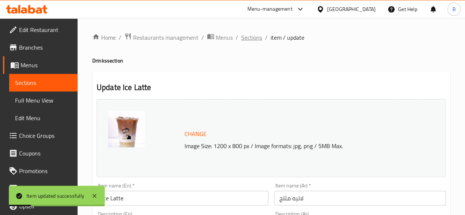
click at [249, 37] on span "Sections" at bounding box center [251, 37] width 21 height 9
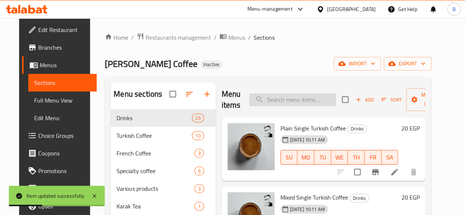
click at [254, 102] on input "search" at bounding box center [292, 99] width 87 height 13
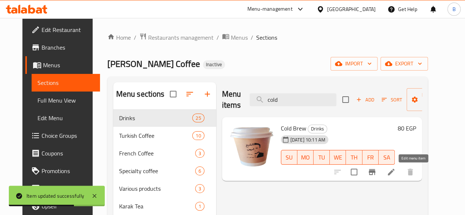
type input "cold"
click at [395, 168] on icon at bounding box center [390, 172] width 9 height 9
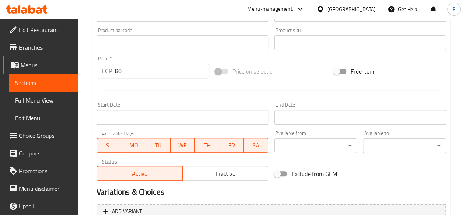
scroll to position [245, 0]
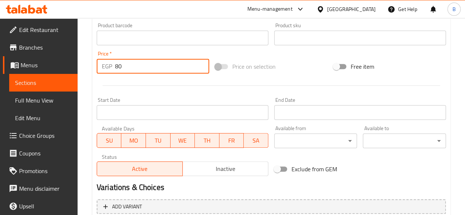
click at [138, 66] on input "80" at bounding box center [162, 66] width 94 height 15
type input "8"
type input "100"
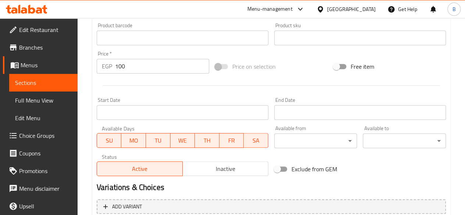
click at [298, 73] on div "Price on selection" at bounding box center [271, 67] width 118 height 20
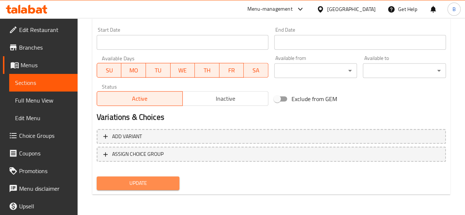
click at [160, 183] on span "Update" at bounding box center [137, 183] width 71 height 9
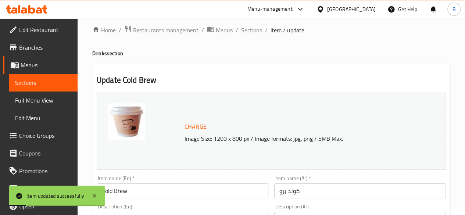
scroll to position [0, 0]
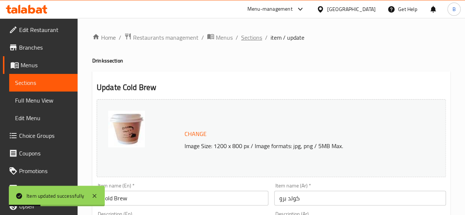
click at [258, 40] on span "Sections" at bounding box center [251, 37] width 21 height 9
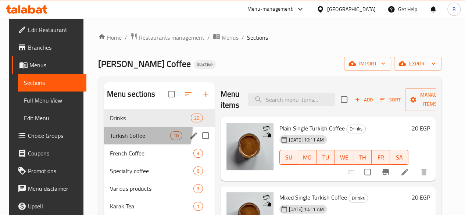
click at [122, 139] on div "Turkish Coffee 10" at bounding box center [159, 136] width 111 height 18
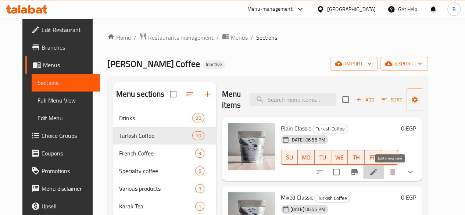
click at [378, 170] on icon at bounding box center [373, 172] width 9 height 9
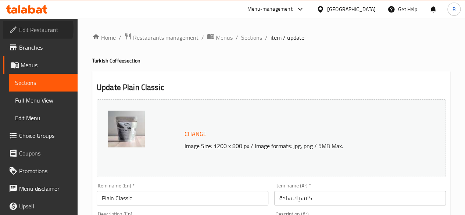
click at [28, 28] on span "Edit Restaurant" at bounding box center [45, 29] width 53 height 9
